Goal: Information Seeking & Learning: Learn about a topic

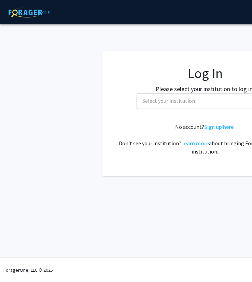
select select
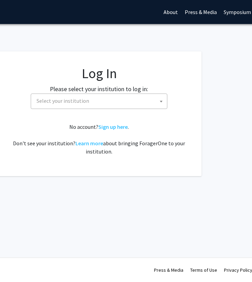
scroll to position [0, 88]
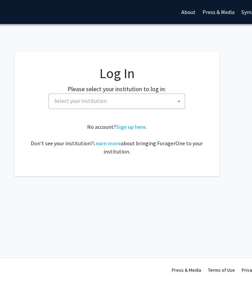
click at [130, 105] on span "Select your institution" at bounding box center [118, 101] width 133 height 14
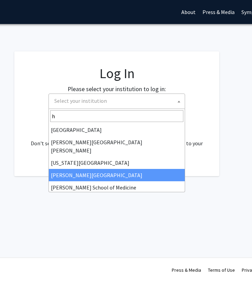
scroll to position [0, 0]
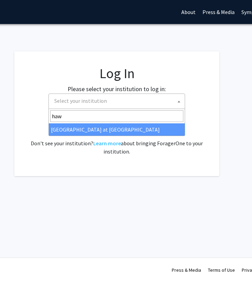
type input "haw"
select select "18"
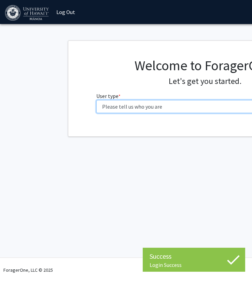
select select "1: undergrad"
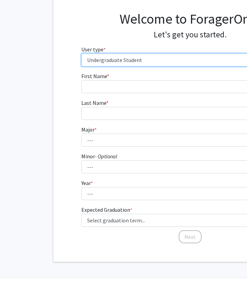
scroll to position [46, 15]
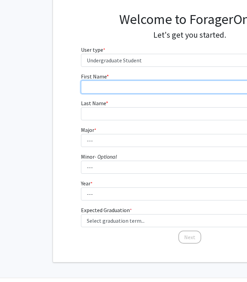
click at [131, 89] on input "First Name * required" at bounding box center [190, 86] width 218 height 13
type input "Kaizen"
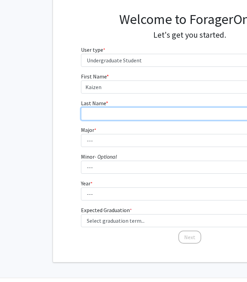
click at [114, 108] on input "Last Name * required" at bounding box center [190, 113] width 218 height 13
type input "Sagucio"
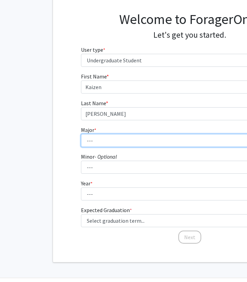
select select "69: 1451"
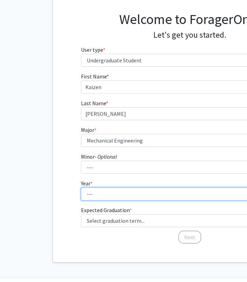
select select "2: sophomore"
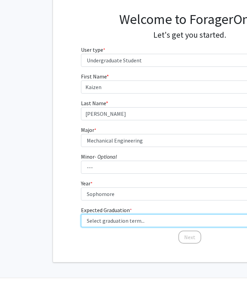
select select "15: fall_2028"
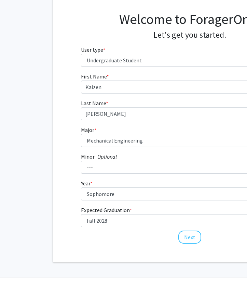
click at [147, 233] on div "Next" at bounding box center [190, 233] width 218 height 7
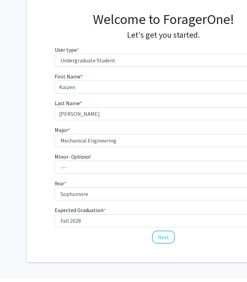
scroll to position [46, 63]
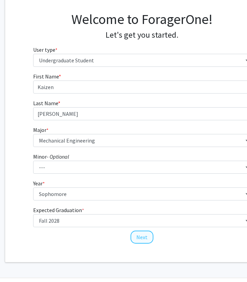
click at [140, 233] on button "Next" at bounding box center [142, 236] width 23 height 13
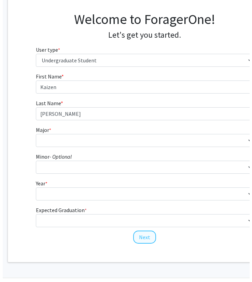
scroll to position [0, 63]
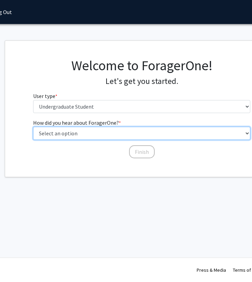
select select "3: university_website"
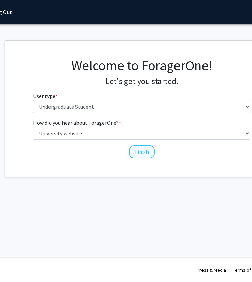
click at [137, 152] on button "Finish" at bounding box center [142, 151] width 26 height 13
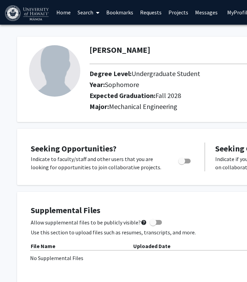
click at [114, 130] on div "Seeking Opportunities? Indicate to faculty/staff and other users that you are l…" at bounding box center [205, 157] width 376 height 56
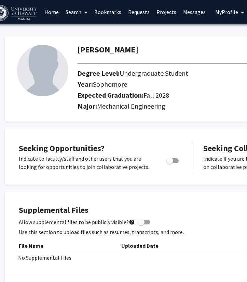
scroll to position [0, 0]
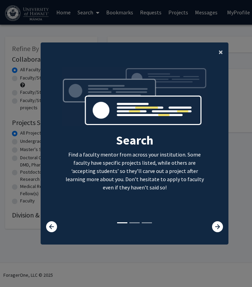
click at [219, 52] on span "×" at bounding box center [221, 52] width 4 height 11
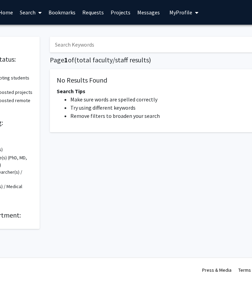
scroll to position [0, 60]
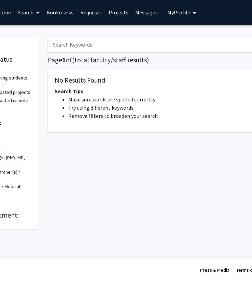
click at [191, 15] on span "My profile dropdown to access profile and logout" at bounding box center [194, 13] width 6 height 24
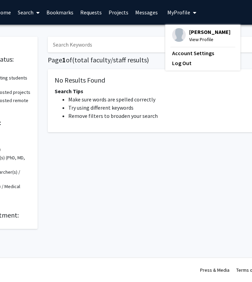
click at [193, 14] on icon "My profile dropdown to access profile and logout" at bounding box center [194, 12] width 3 height 5
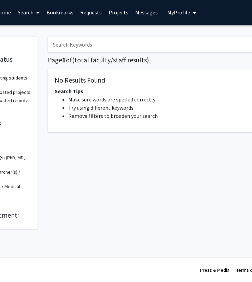
scroll to position [0, 0]
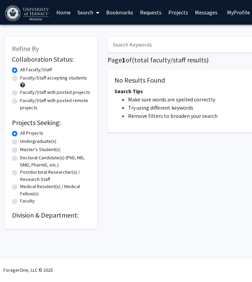
click at [20, 78] on label "Faculty/Staff accepting students" at bounding box center [53, 77] width 67 height 7
click at [20, 78] on input "Faculty/Staff accepting students" at bounding box center [22, 76] width 4 height 4
radio input "true"
click at [20, 70] on label "All Faculty/Staff" at bounding box center [36, 69] width 32 height 7
click at [20, 70] on input "All Faculty/Staff" at bounding box center [22, 68] width 4 height 4
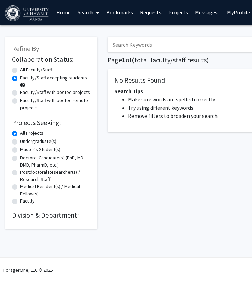
radio input "true"
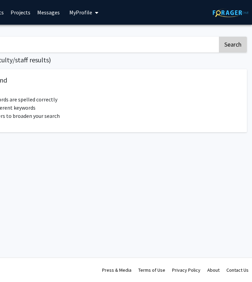
scroll to position [0, 158]
click at [237, 48] on button "Search" at bounding box center [233, 45] width 28 height 16
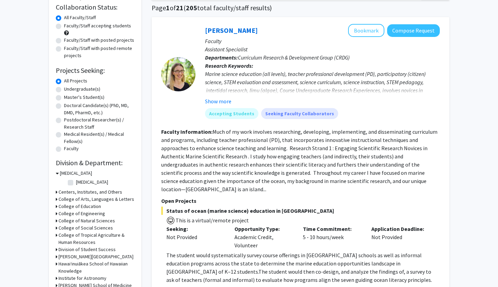
scroll to position [49, 0]
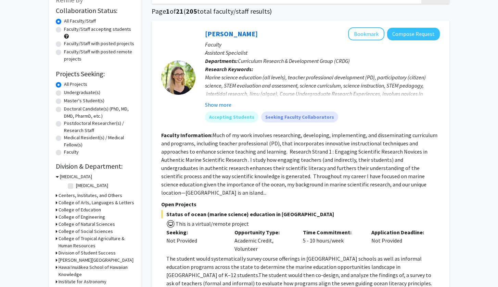
click at [85, 218] on h3 "College of Engineering" at bounding box center [81, 216] width 47 height 7
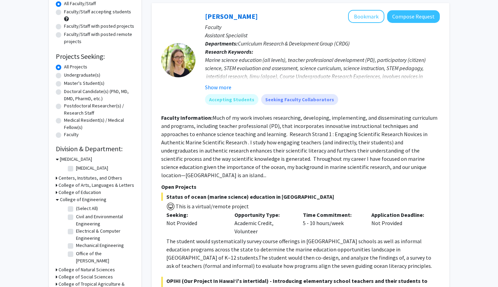
scroll to position [73, 0]
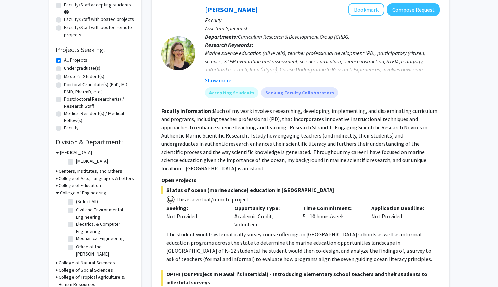
click at [74, 195] on h3 "College of Engineering" at bounding box center [83, 192] width 47 height 7
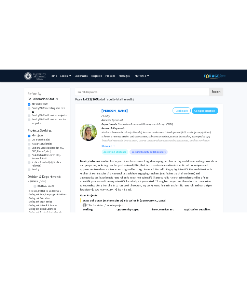
scroll to position [0, 0]
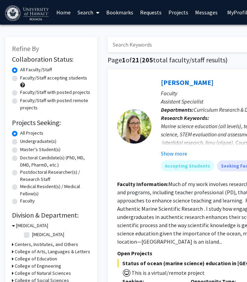
click at [148, 44] on input "Search Keywords" at bounding box center [242, 45] width 269 height 16
type input "Biomedical"
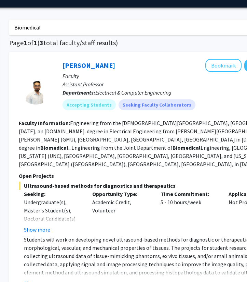
scroll to position [64, 99]
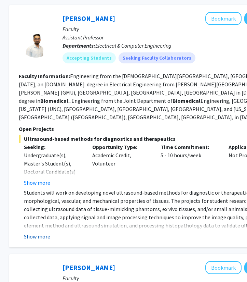
click at [36, 232] on button "Show more" at bounding box center [37, 236] width 26 height 8
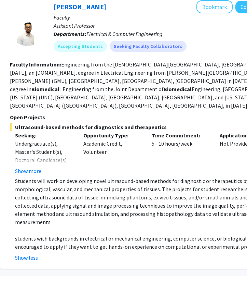
scroll to position [76, 107]
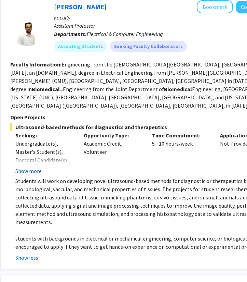
click at [28, 167] on button "Show more" at bounding box center [28, 171] width 26 height 8
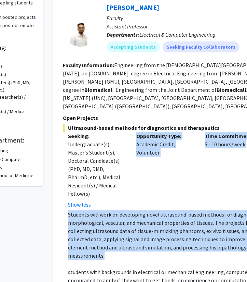
scroll to position [75, 21]
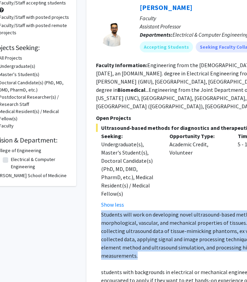
drag, startPoint x: 236, startPoint y: 224, endPoint x: 101, endPoint y: 190, distance: 139.4
click at [101, 210] on fg-read-more "Students will work on developing novel ultrasound-based methods for diagnostic …" at bounding box center [235, 252] width 278 height 85
copy p "Students will work on developing novel ultrasound-based methods for diagnostic …"
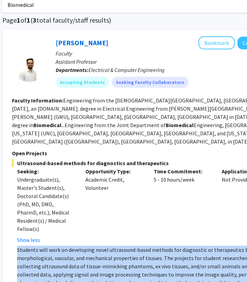
scroll to position [40, 105]
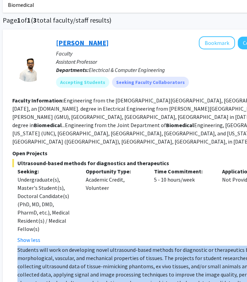
click at [80, 46] on link "[PERSON_NAME]" at bounding box center [82, 42] width 53 height 9
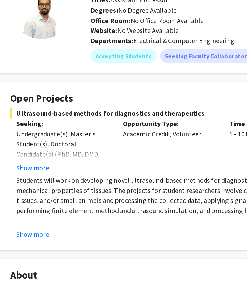
scroll to position [6, 13]
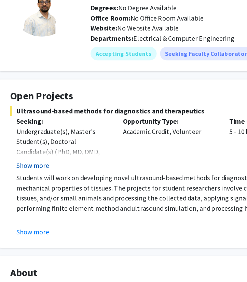
click at [34, 183] on button "Show more" at bounding box center [36, 187] width 26 height 8
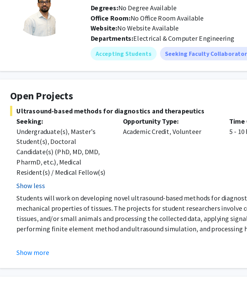
click at [32, 200] on button "Show less" at bounding box center [34, 204] width 23 height 8
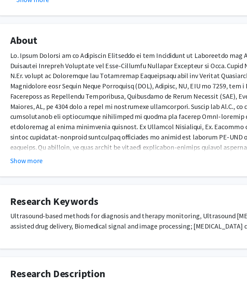
scroll to position [200, 13]
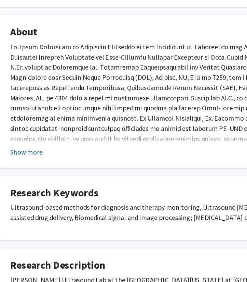
click at [21, 173] on button "Show more" at bounding box center [31, 177] width 26 height 8
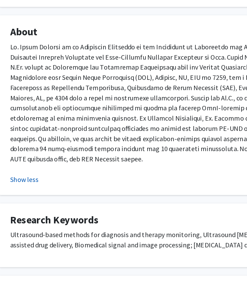
click at [22, 195] on button "Show less" at bounding box center [29, 199] width 23 height 8
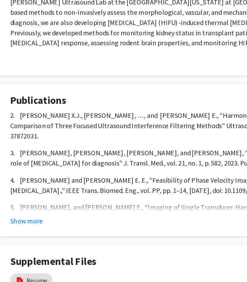
scroll to position [442, 13]
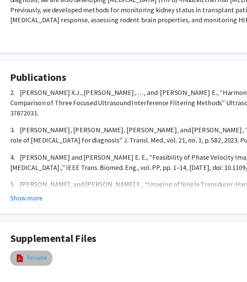
click at [33, 259] on link "Resume" at bounding box center [39, 262] width 17 height 7
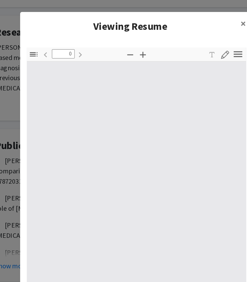
scroll to position [438, 13]
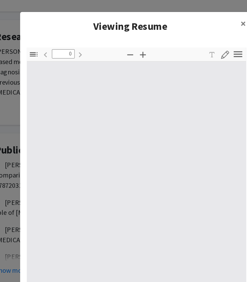
type input "1"
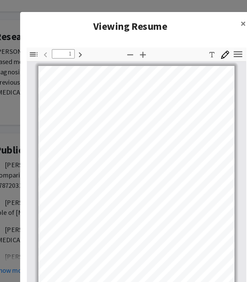
scroll to position [0, 0]
click at [217, 22] on span "×" at bounding box center [219, 19] width 4 height 11
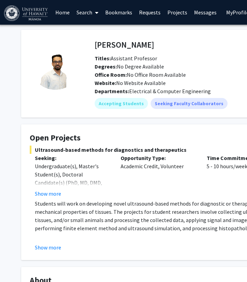
scroll to position [0, 1]
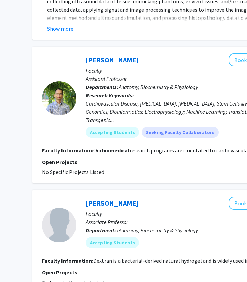
scroll to position [271, 78]
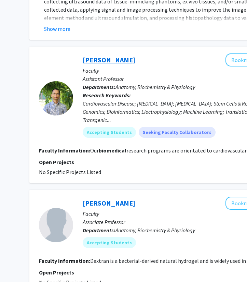
click at [103, 55] on link "[PERSON_NAME]" at bounding box center [109, 59] width 53 height 9
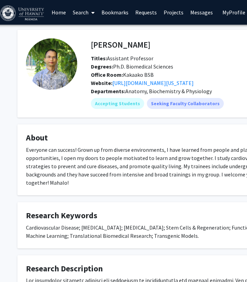
scroll to position [0, 5]
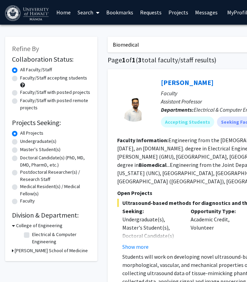
scroll to position [78, 0]
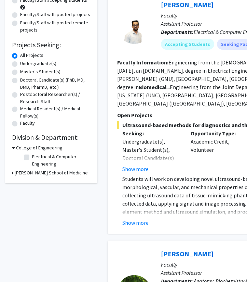
click at [32, 151] on h3 "College of Engineering" at bounding box center [39, 147] width 47 height 7
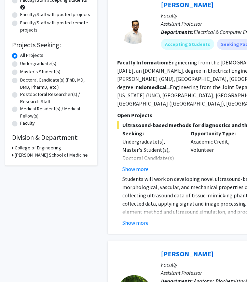
click at [34, 158] on h3 "[PERSON_NAME] School of Medicine" at bounding box center [51, 154] width 73 height 7
click at [34, 158] on h3 "[PERSON_NAME] School of Medicine" at bounding box center [52, 154] width 73 height 7
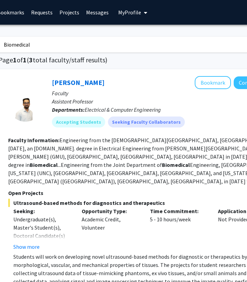
scroll to position [0, 109]
click at [207, 79] on button "Bookmark" at bounding box center [213, 82] width 36 height 13
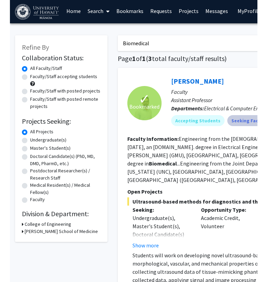
scroll to position [2, 0]
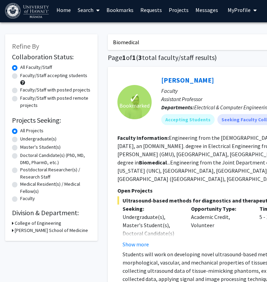
click at [196, 138] on fg-read-more "Engineering from the [GEOGRAPHIC_DATA], [GEOGRAPHIC_DATA] in [DATE], an [DOMAIN…" at bounding box center [252, 158] width 270 height 48
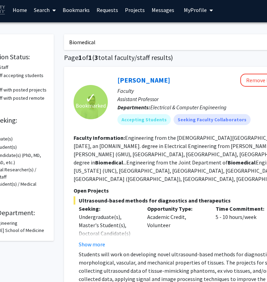
scroll to position [2, 62]
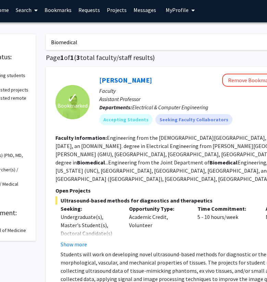
click at [191, 10] on icon "My profile dropdown to access profile and logout" at bounding box center [192, 10] width 3 height 5
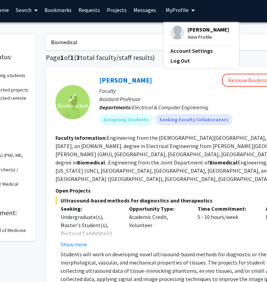
click at [201, 38] on span "View Profile" at bounding box center [207, 37] width 41 height 8
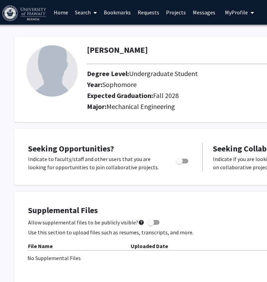
scroll to position [0, 3]
click at [94, 12] on icon at bounding box center [94, 12] width 3 height 5
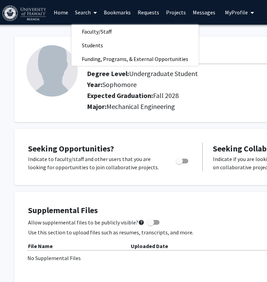
click at [65, 12] on link "Home" at bounding box center [60, 12] width 21 height 24
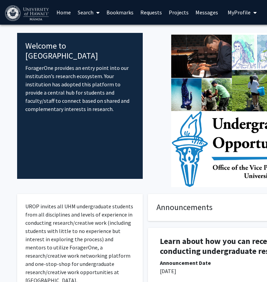
click at [178, 11] on link "Projects" at bounding box center [178, 12] width 27 height 24
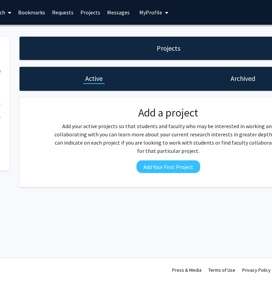
scroll to position [0, 98]
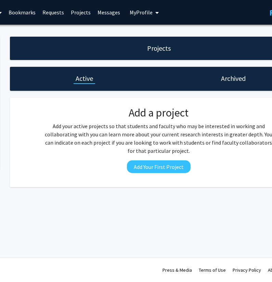
click at [140, 16] on span "My Profile" at bounding box center [141, 12] width 23 height 7
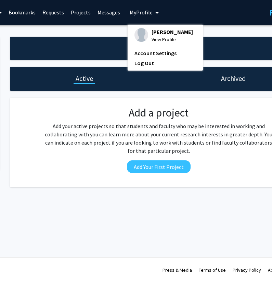
click at [106, 16] on link "Messages" at bounding box center [108, 12] width 29 height 24
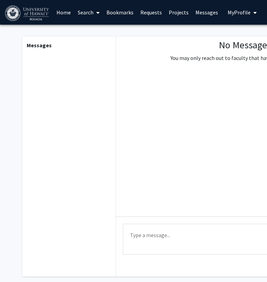
click at [93, 15] on span at bounding box center [96, 13] width 6 height 24
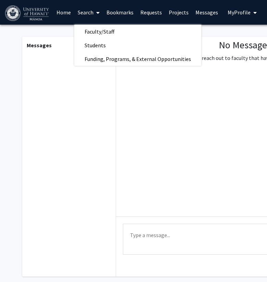
click at [68, 15] on link "Home" at bounding box center [63, 12] width 21 height 24
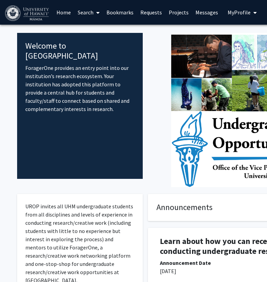
click at [87, 15] on link "Search" at bounding box center [88, 12] width 29 height 24
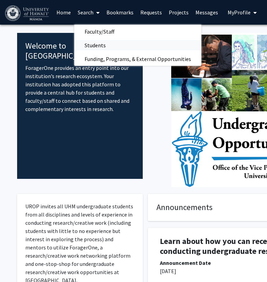
click at [104, 42] on span "Students" at bounding box center [95, 45] width 42 height 14
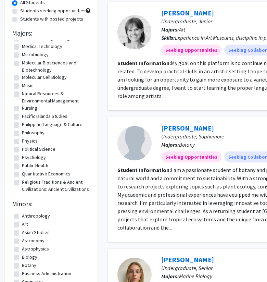
scroll to position [426, 0]
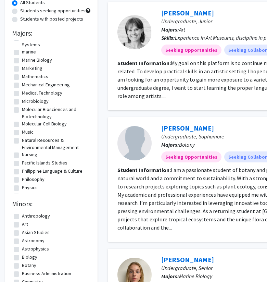
click at [41, 82] on label "Mechanical Engineering" at bounding box center [46, 84] width 48 height 7
click at [26, 82] on input "Mechanical Engineering" at bounding box center [24, 83] width 4 height 4
checkbox input "true"
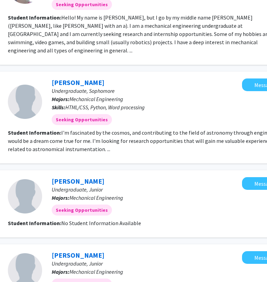
scroll to position [263, 109]
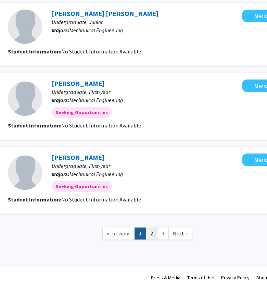
click at [151, 227] on link "2" at bounding box center [152, 233] width 12 height 12
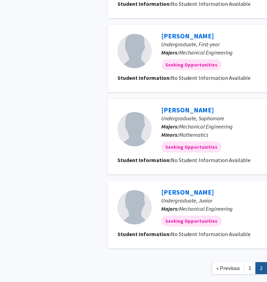
scroll to position [569, 0]
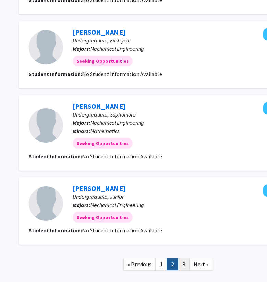
click at [185, 269] on link "3" at bounding box center [184, 264] width 12 height 12
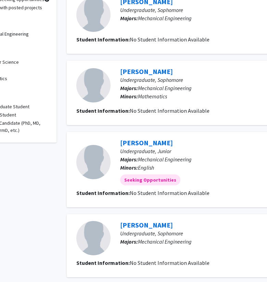
scroll to position [78, 42]
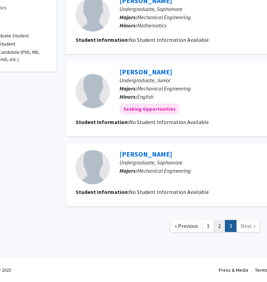
click at [216, 226] on link "2" at bounding box center [219, 226] width 12 height 12
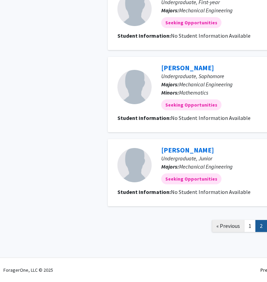
scroll to position [608, 0]
click at [247, 229] on link "1" at bounding box center [250, 226] width 12 height 12
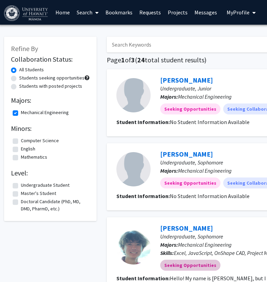
scroll to position [0, 1]
click at [240, 13] on span "My Profile" at bounding box center [237, 12] width 23 height 7
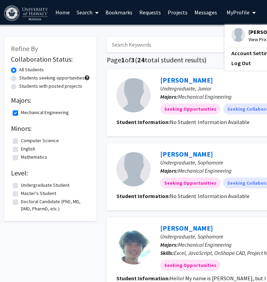
click at [248, 38] on span "View Profile" at bounding box center [268, 40] width 41 height 8
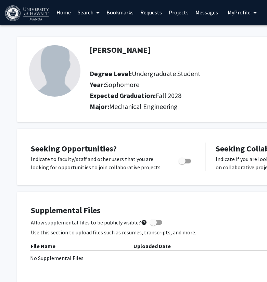
click at [185, 160] on span "Toggle" at bounding box center [182, 160] width 7 height 7
click at [182, 163] on input "Are you actively seeking opportunities?" at bounding box center [182, 163] width 0 height 0
checkbox input "true"
click at [206, 79] on div "Degree Level: Undergraduate Student" at bounding box center [225, 74] width 283 height 11
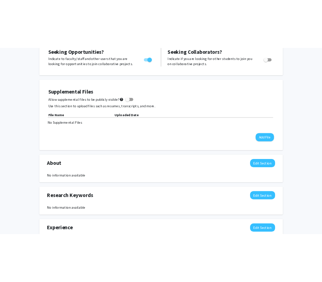
scroll to position [143, 0]
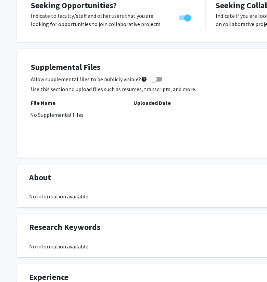
click at [231, 123] on div "Supplemental Files Allow supplemental files to be publicly visible? help Use th…" at bounding box center [205, 102] width 349 height 81
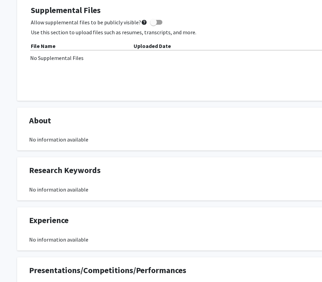
scroll to position [200, 89]
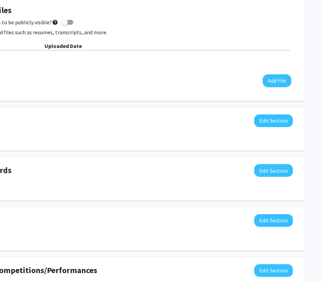
click at [252, 124] on button "Edit Section" at bounding box center [273, 120] width 39 height 13
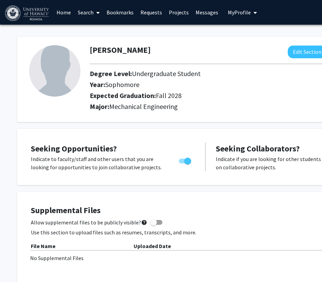
scroll to position [0, 0]
click at [204, 13] on link "Messages" at bounding box center [206, 12] width 29 height 24
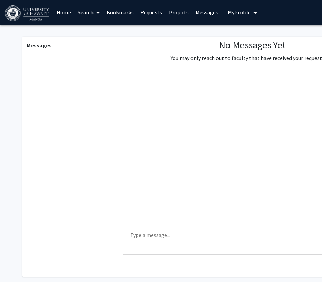
click at [235, 13] on span "My Profile" at bounding box center [238, 12] width 23 height 7
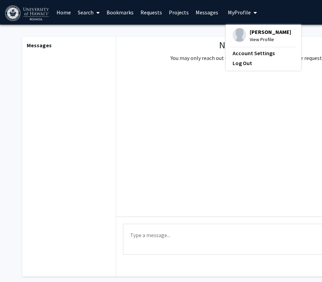
click at [93, 11] on span at bounding box center [96, 13] width 6 height 24
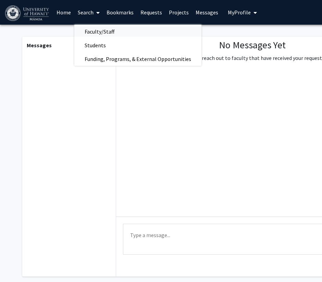
click at [104, 35] on span "Faculty/Staff" at bounding box center [99, 32] width 50 height 14
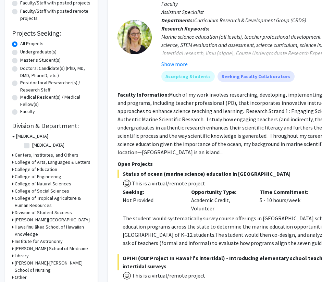
scroll to position [106, 0]
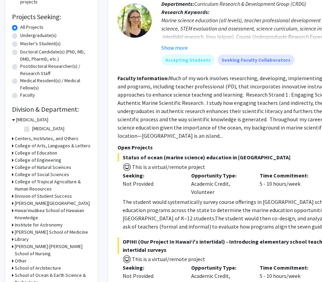
click at [38, 161] on h3 "College of Engineering" at bounding box center [38, 159] width 47 height 7
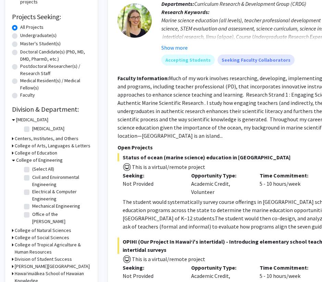
click at [39, 209] on label "Mechanical Engineering" at bounding box center [56, 205] width 48 height 7
click at [37, 207] on input "Mechanical Engineering" at bounding box center [34, 204] width 4 height 4
checkbox input "true"
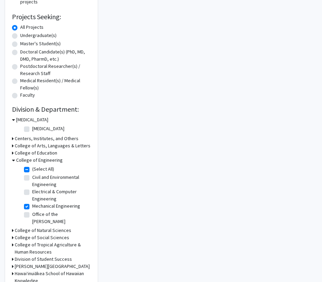
checkbox input "true"
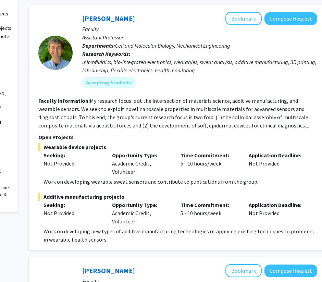
scroll to position [71, 79]
